Goal: Information Seeking & Learning: Learn about a topic

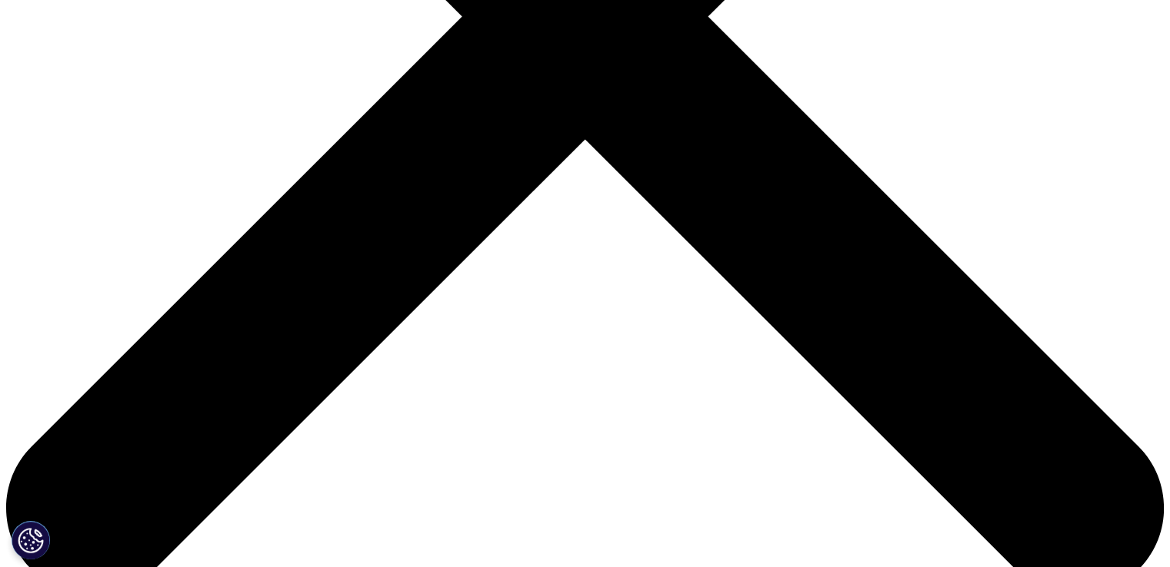
scroll to position [825, 0]
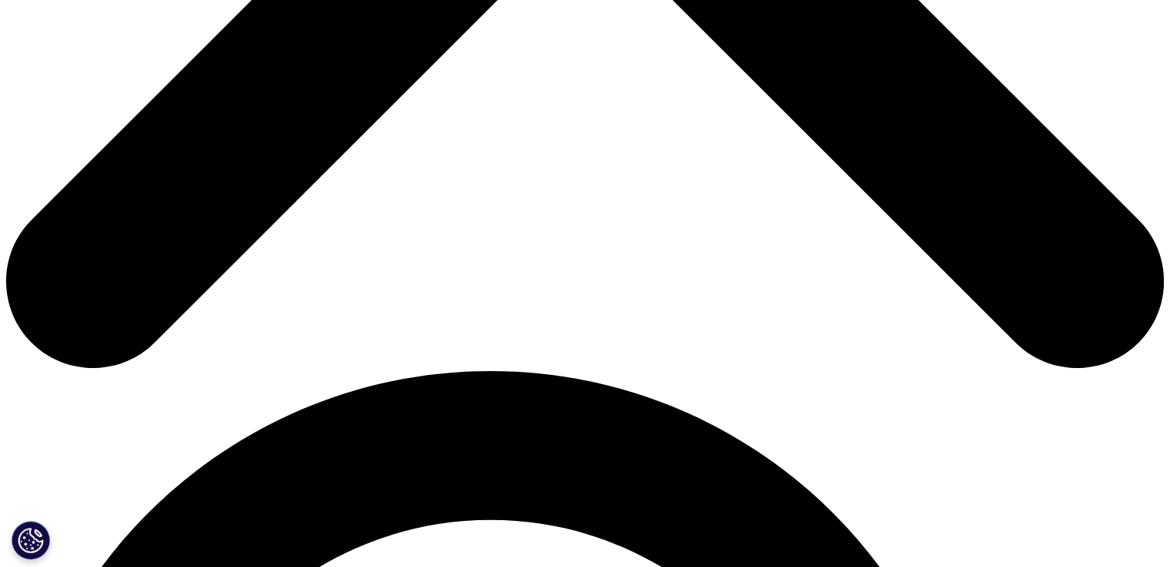
scroll to position [807, 0]
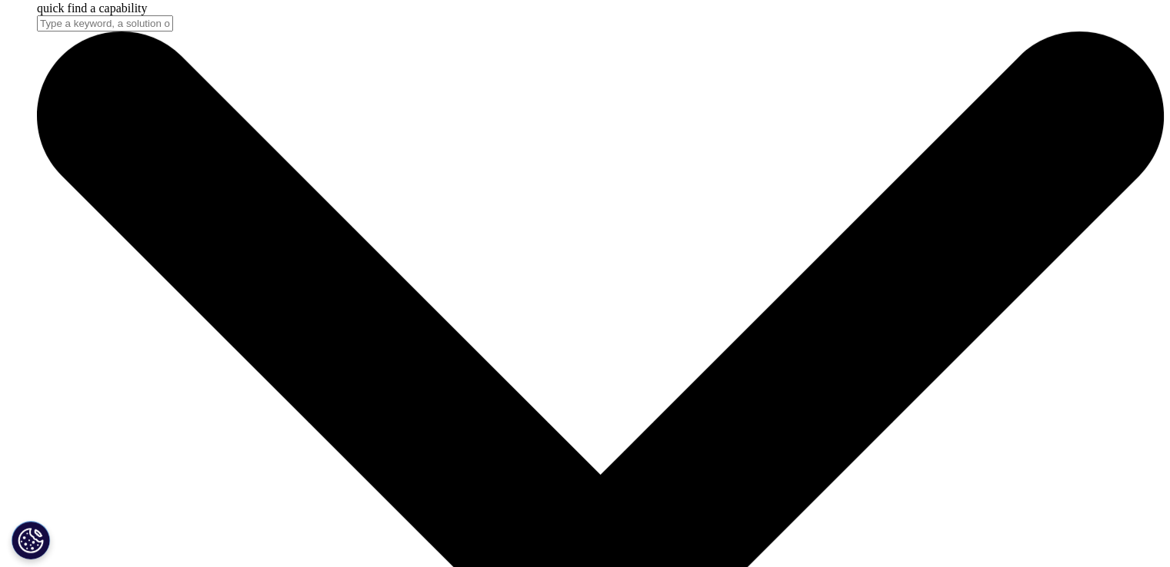
scroll to position [5084, 0]
